Goal: Information Seeking & Learning: Learn about a topic

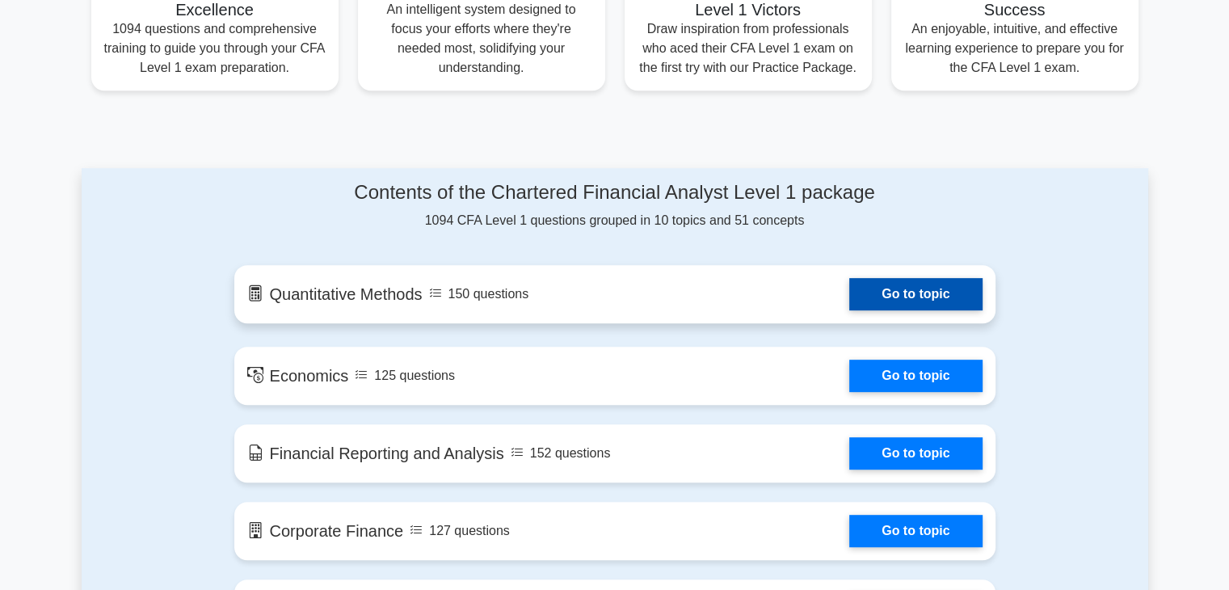
scroll to position [727, 0]
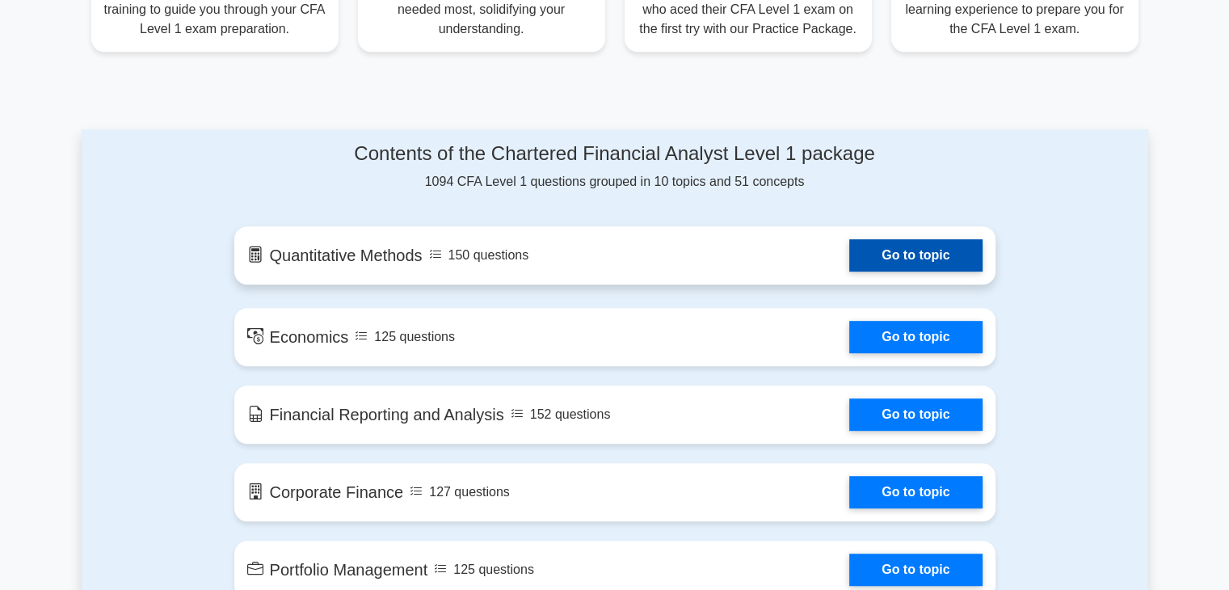
click at [894, 258] on link "Go to topic" at bounding box center [915, 255] width 133 height 32
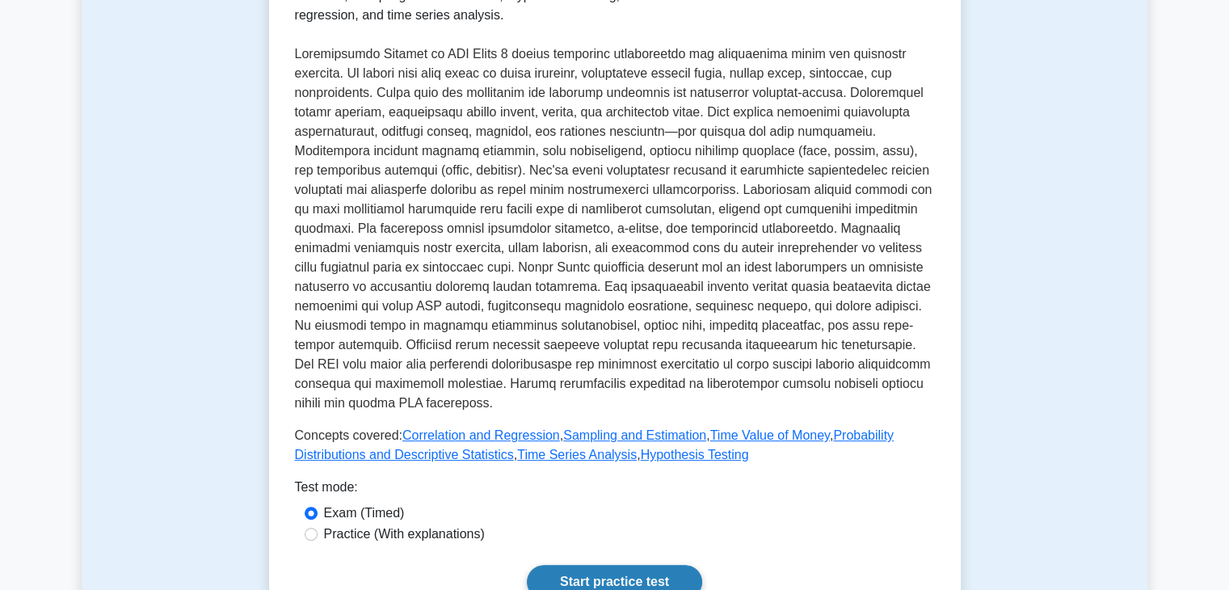
scroll to position [566, 0]
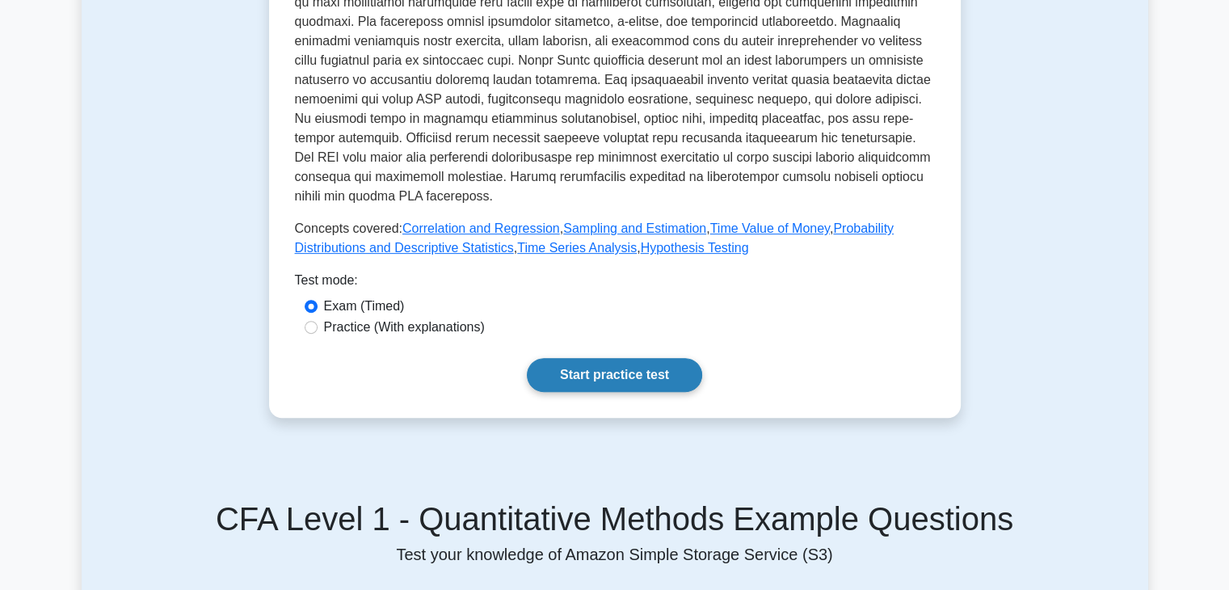
click at [638, 369] on link "Start practice test" at bounding box center [614, 375] width 175 height 34
